Goal: Information Seeking & Learning: Learn about a topic

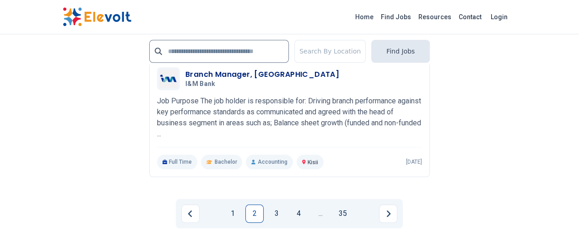
scroll to position [2120, 0]
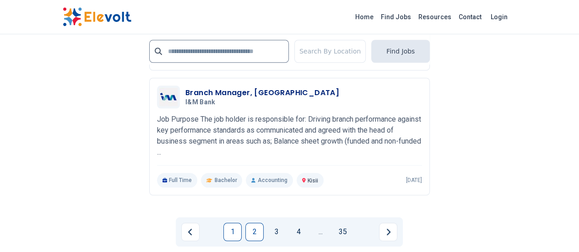
click at [236, 223] on link "1" at bounding box center [232, 232] width 18 height 18
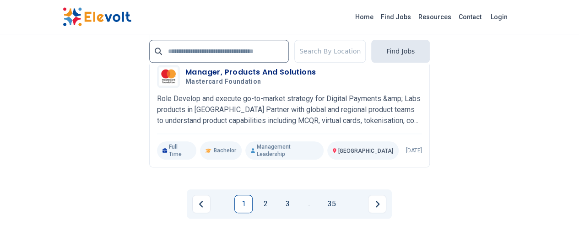
scroll to position [2175, 0]
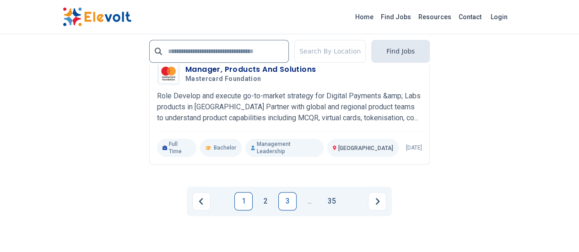
click at [292, 192] on link "3" at bounding box center [287, 201] width 18 height 18
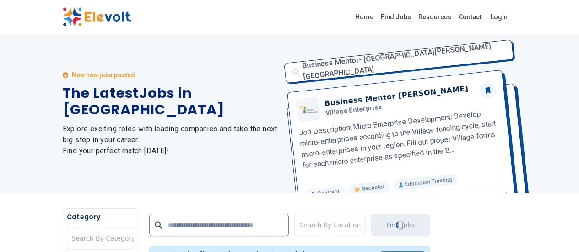
scroll to position [0, 0]
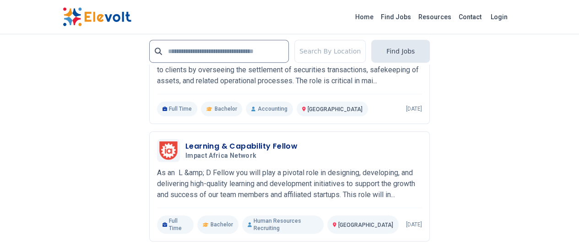
scroll to position [2012, 0]
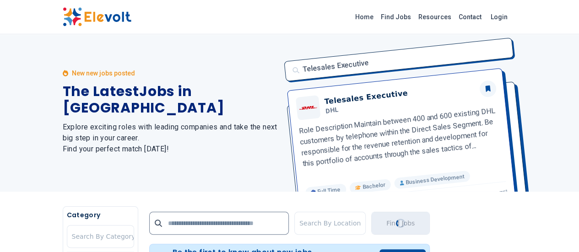
scroll to position [0, 0]
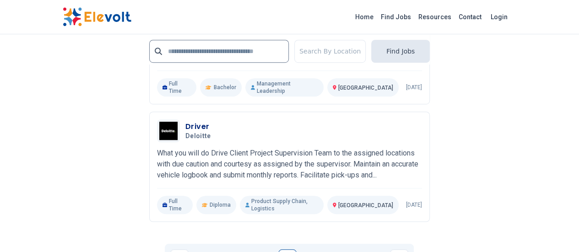
scroll to position [2016, 0]
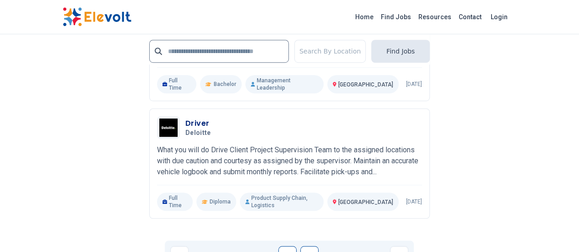
click at [311, 246] on link "5" at bounding box center [309, 255] width 18 height 18
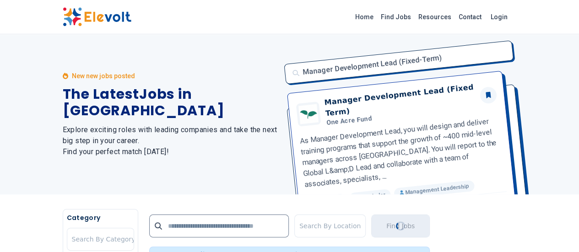
scroll to position [0, 0]
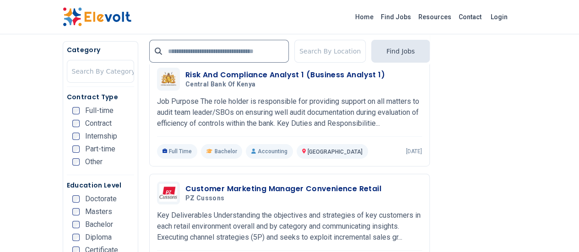
scroll to position [1485, 0]
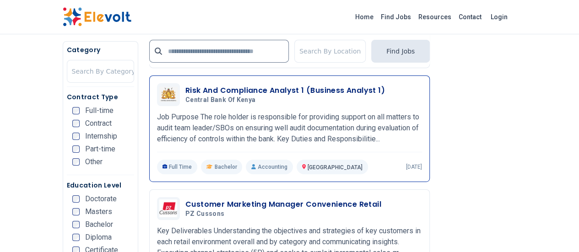
click at [235, 86] on h3 "Risk And Compliance Analyst 1 (Business Analyst 1)" at bounding box center [285, 90] width 200 height 11
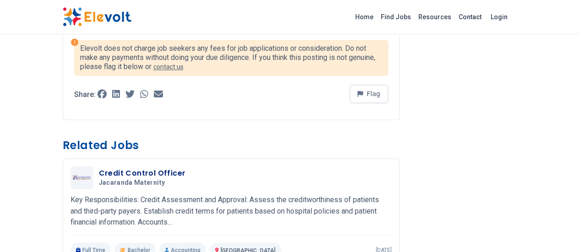
scroll to position [883, 0]
